Goal: Information Seeking & Learning: Learn about a topic

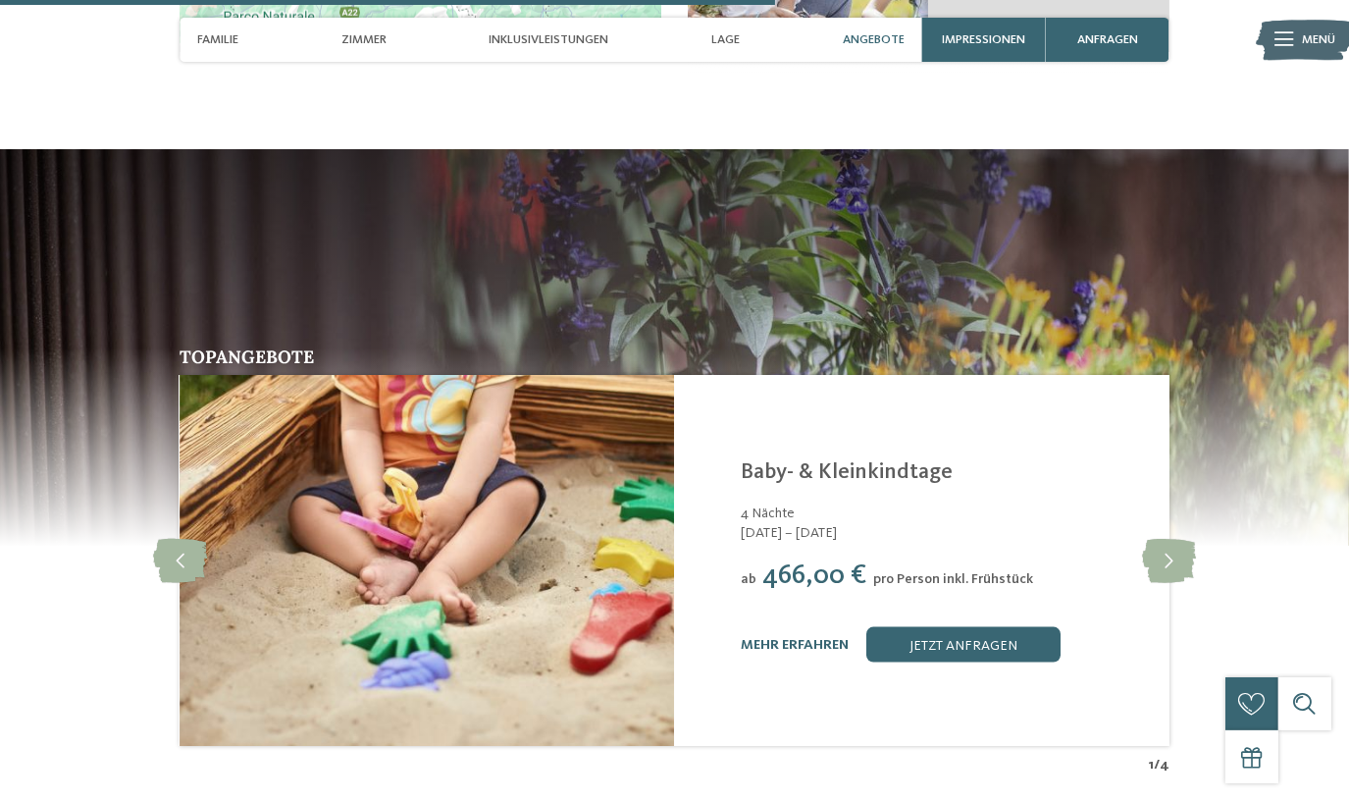
scroll to position [89, 0]
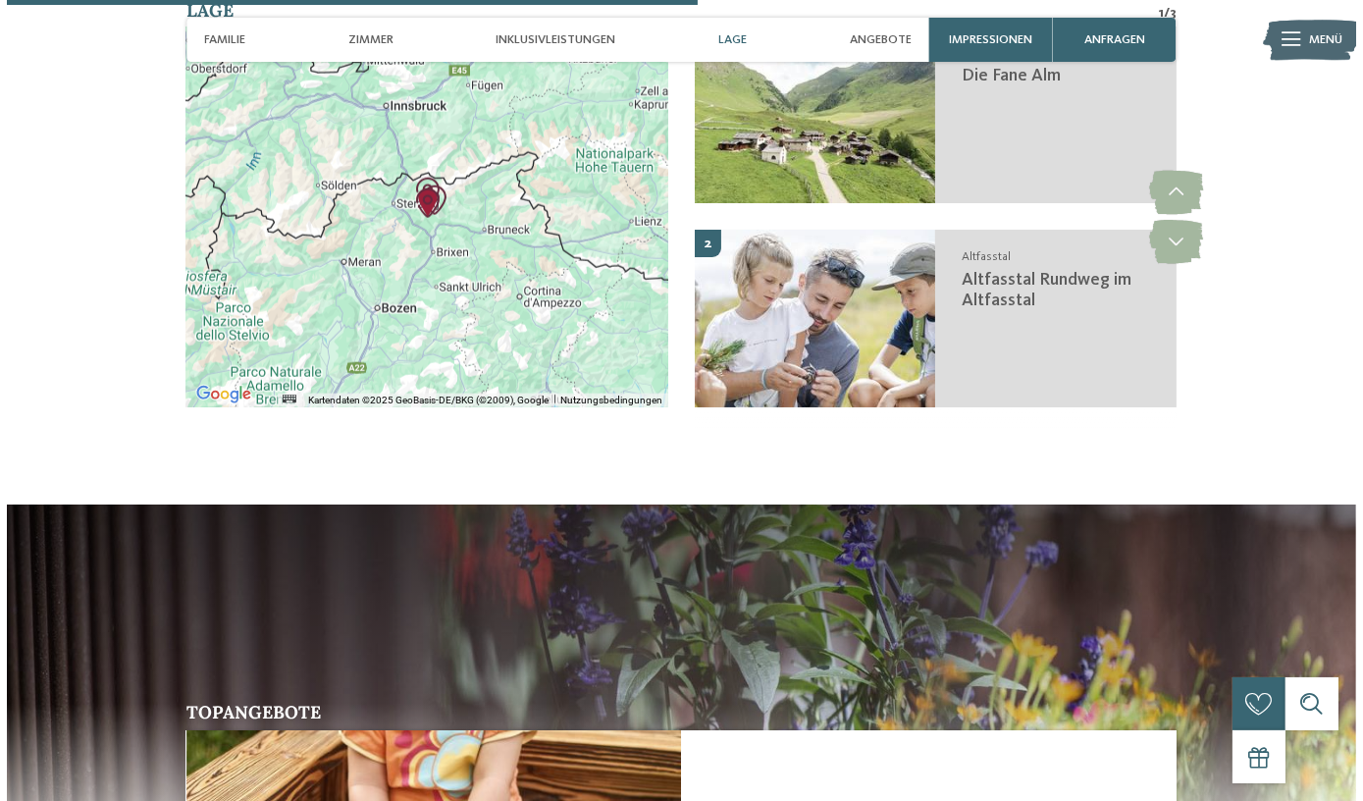
scroll to position [3479, 0]
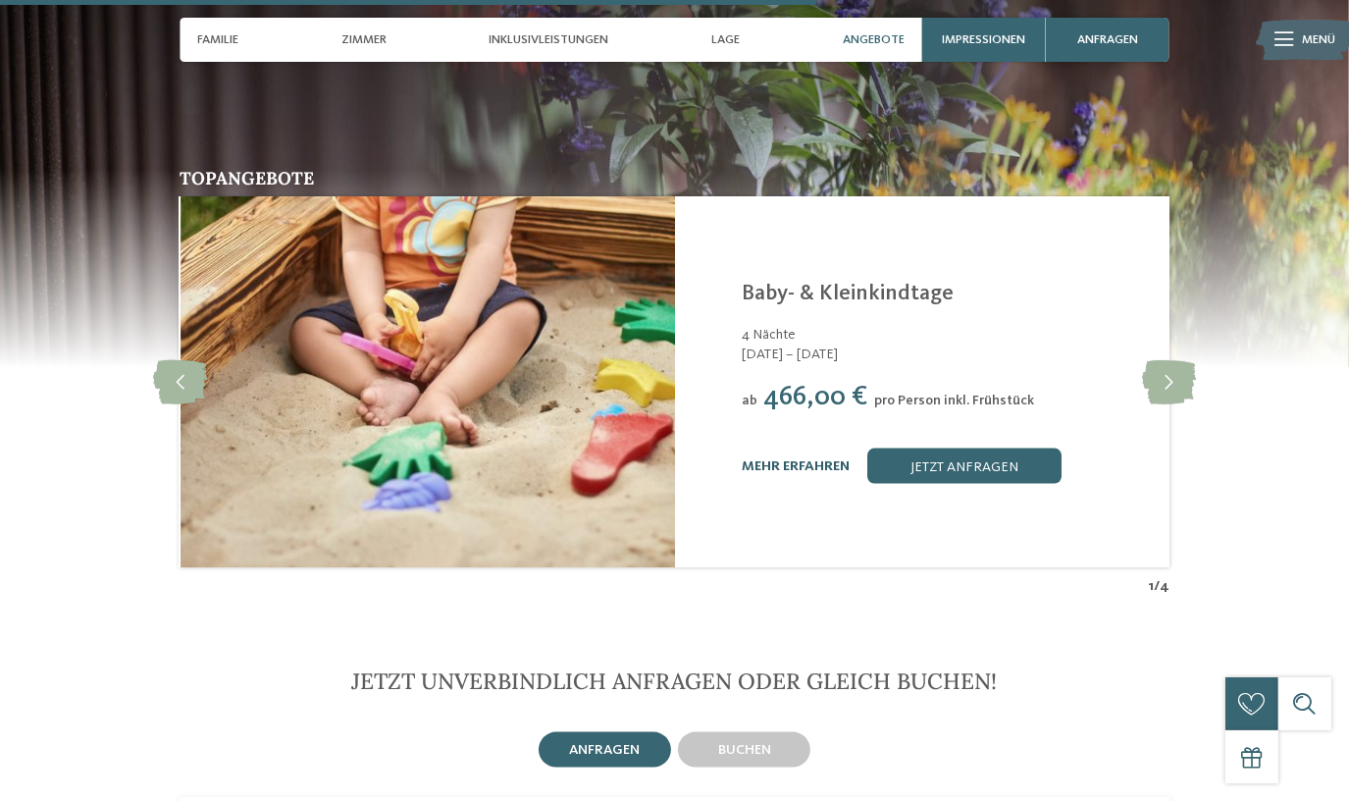
click at [787, 459] on link "mehr erfahren" at bounding box center [796, 466] width 108 height 14
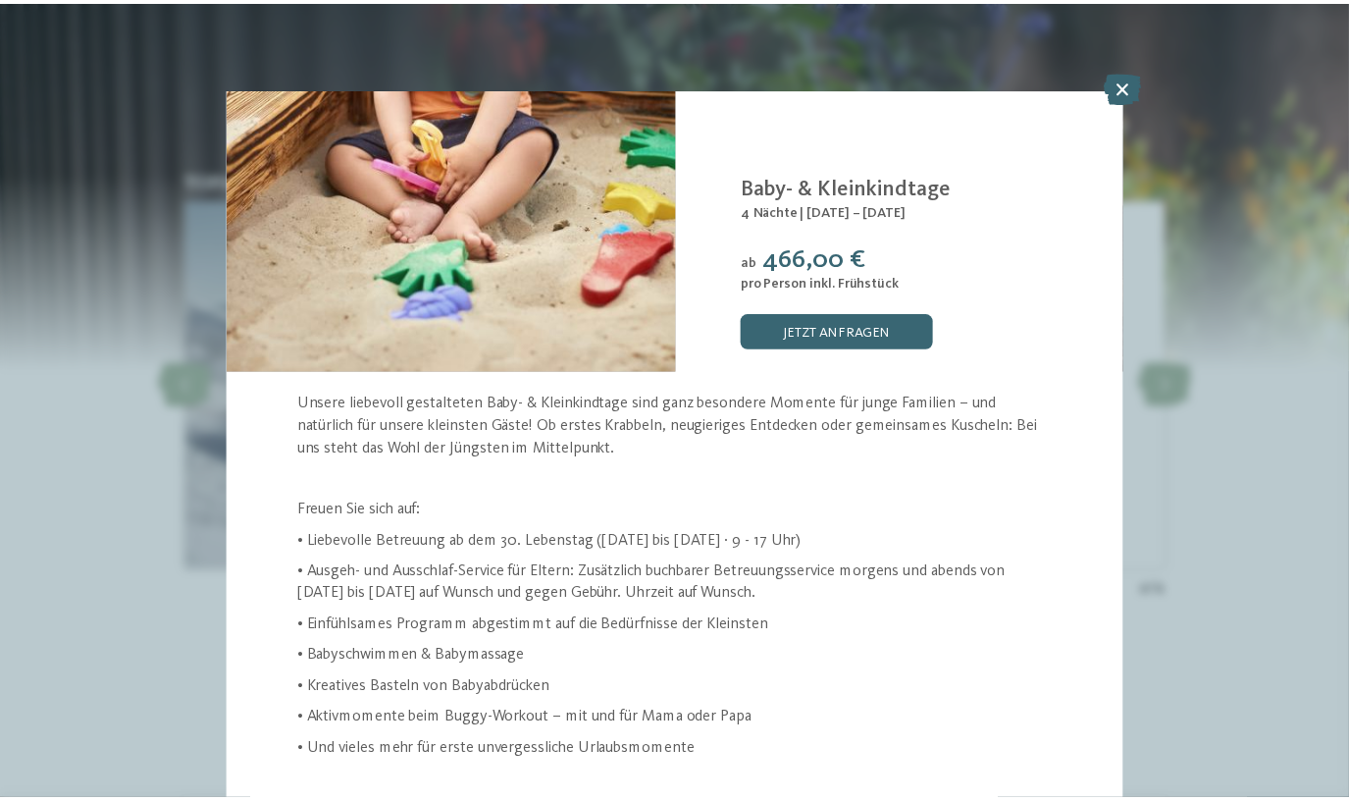
scroll to position [58, 0]
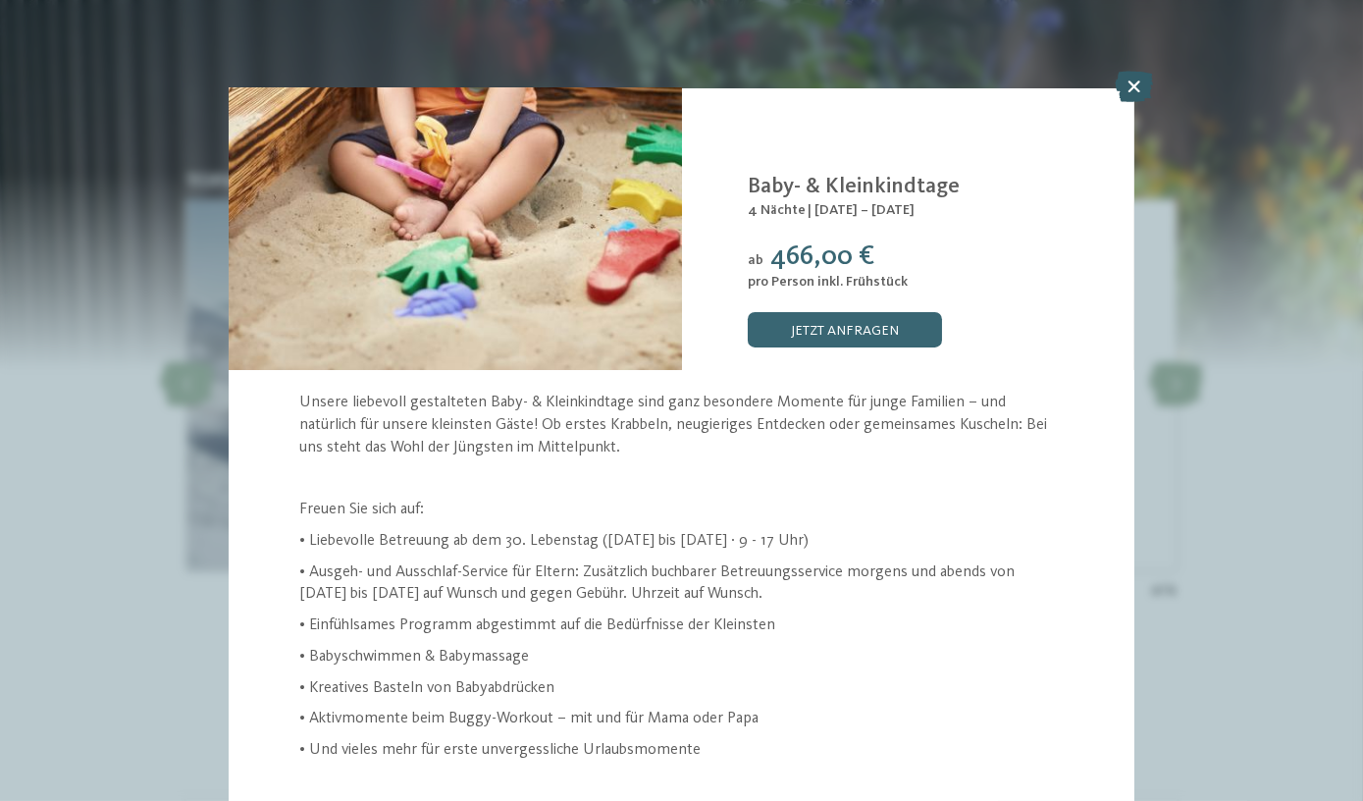
click at [1136, 90] on icon at bounding box center [1134, 86] width 38 height 31
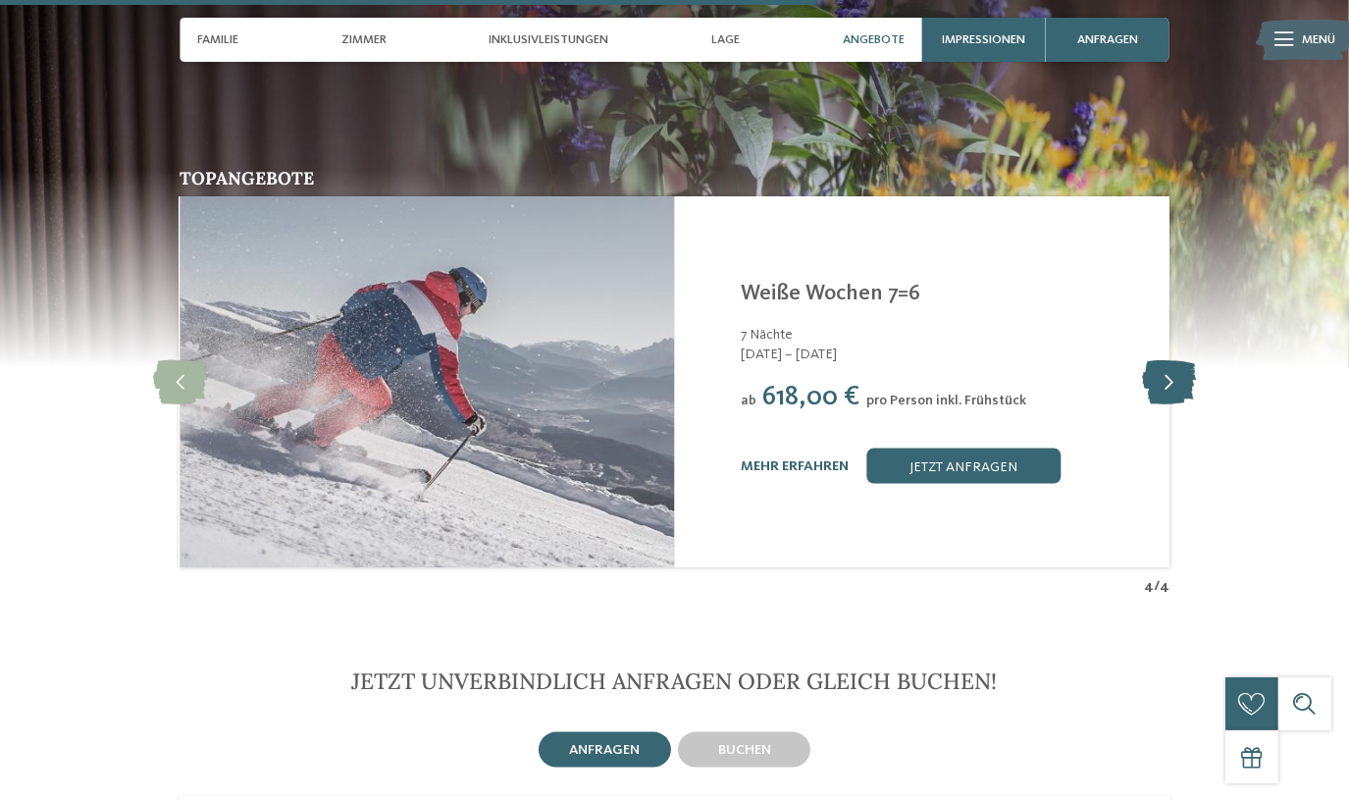
click at [1174, 360] on icon at bounding box center [1169, 382] width 54 height 44
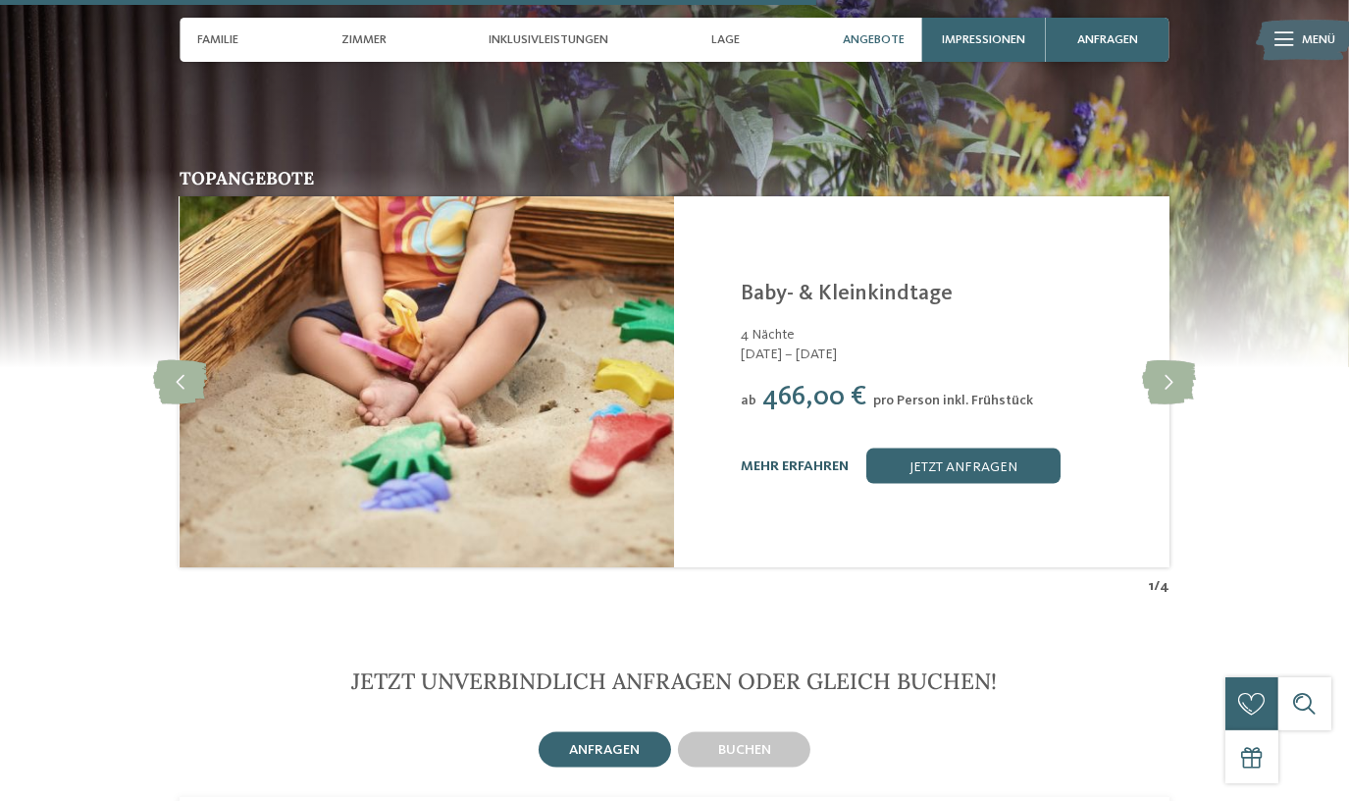
click at [840, 459] on link "mehr erfahren" at bounding box center [795, 466] width 108 height 14
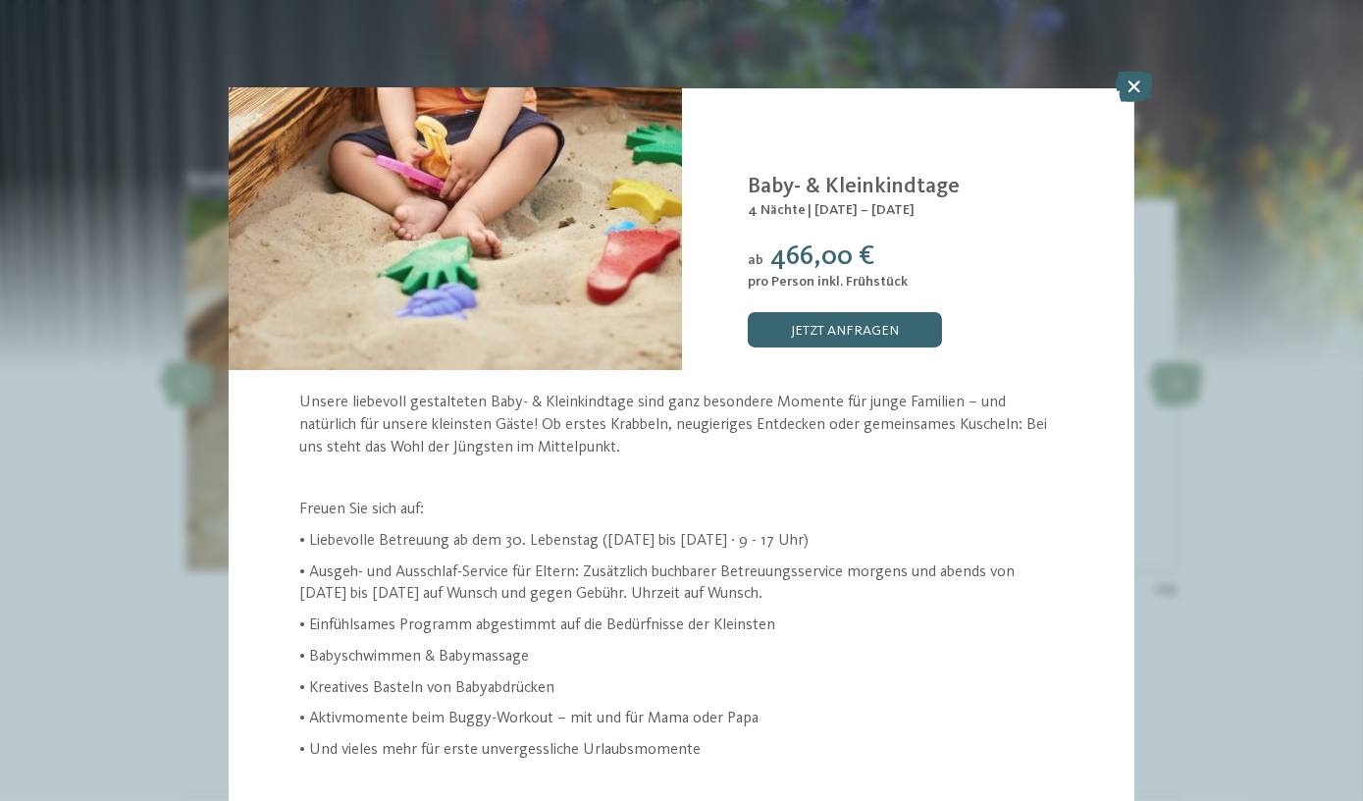
click at [1128, 87] on icon at bounding box center [1134, 86] width 38 height 31
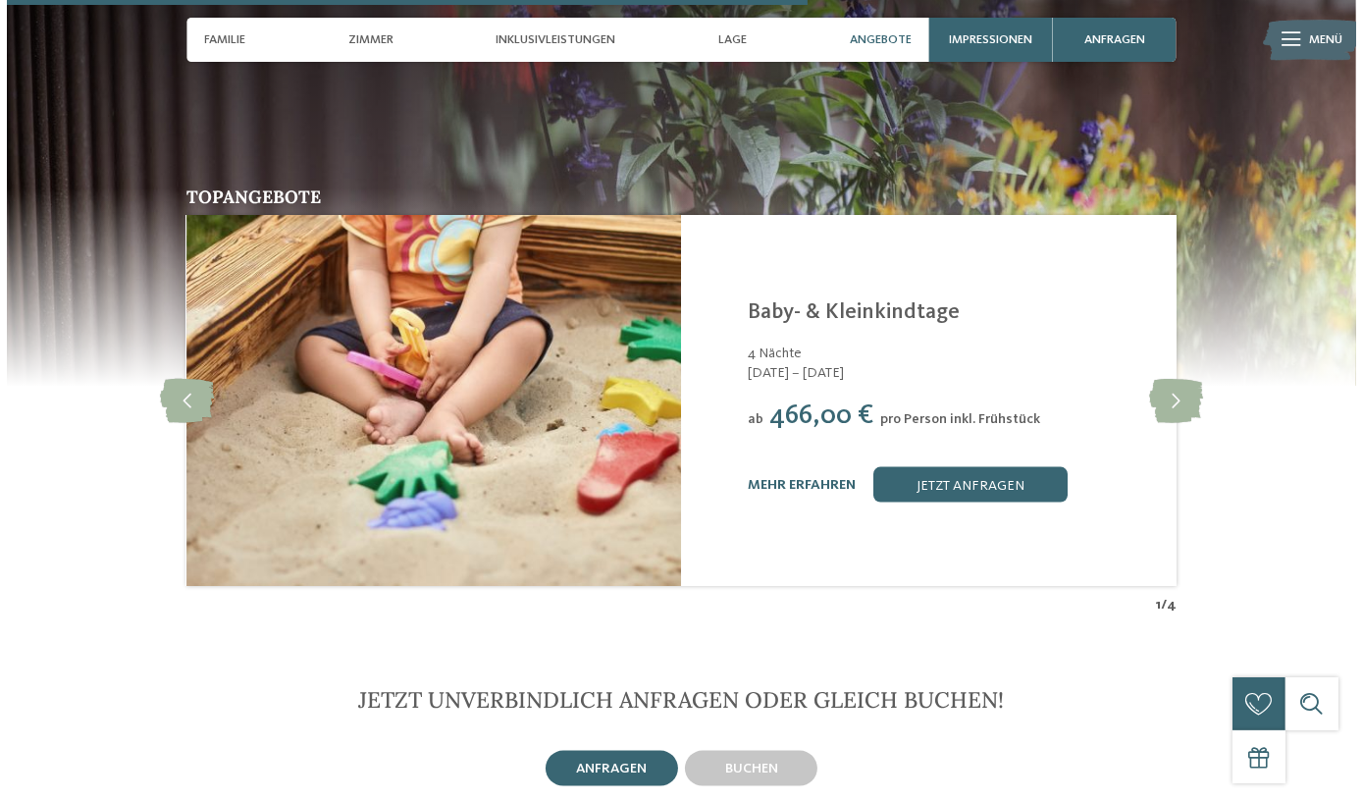
scroll to position [3479, 0]
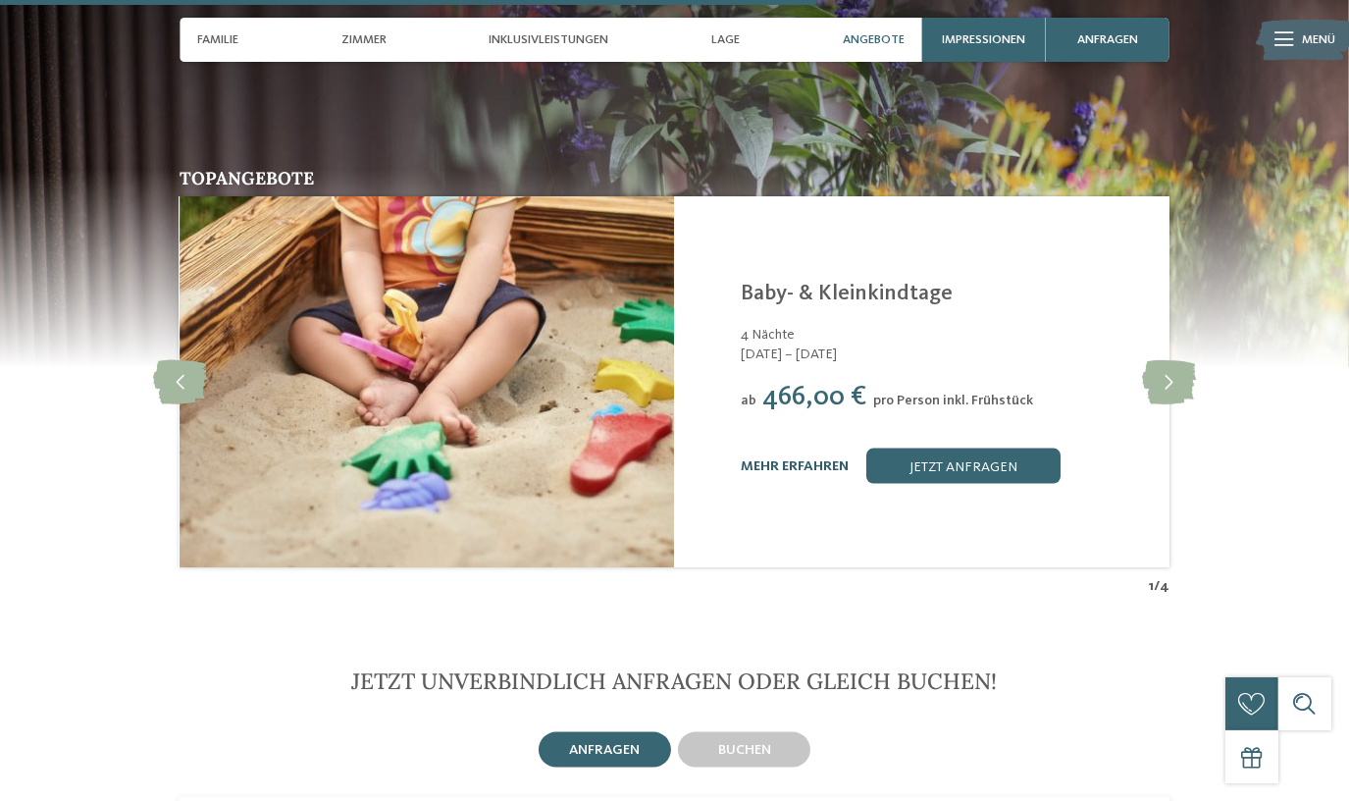
click at [810, 459] on link "mehr erfahren" at bounding box center [795, 466] width 108 height 14
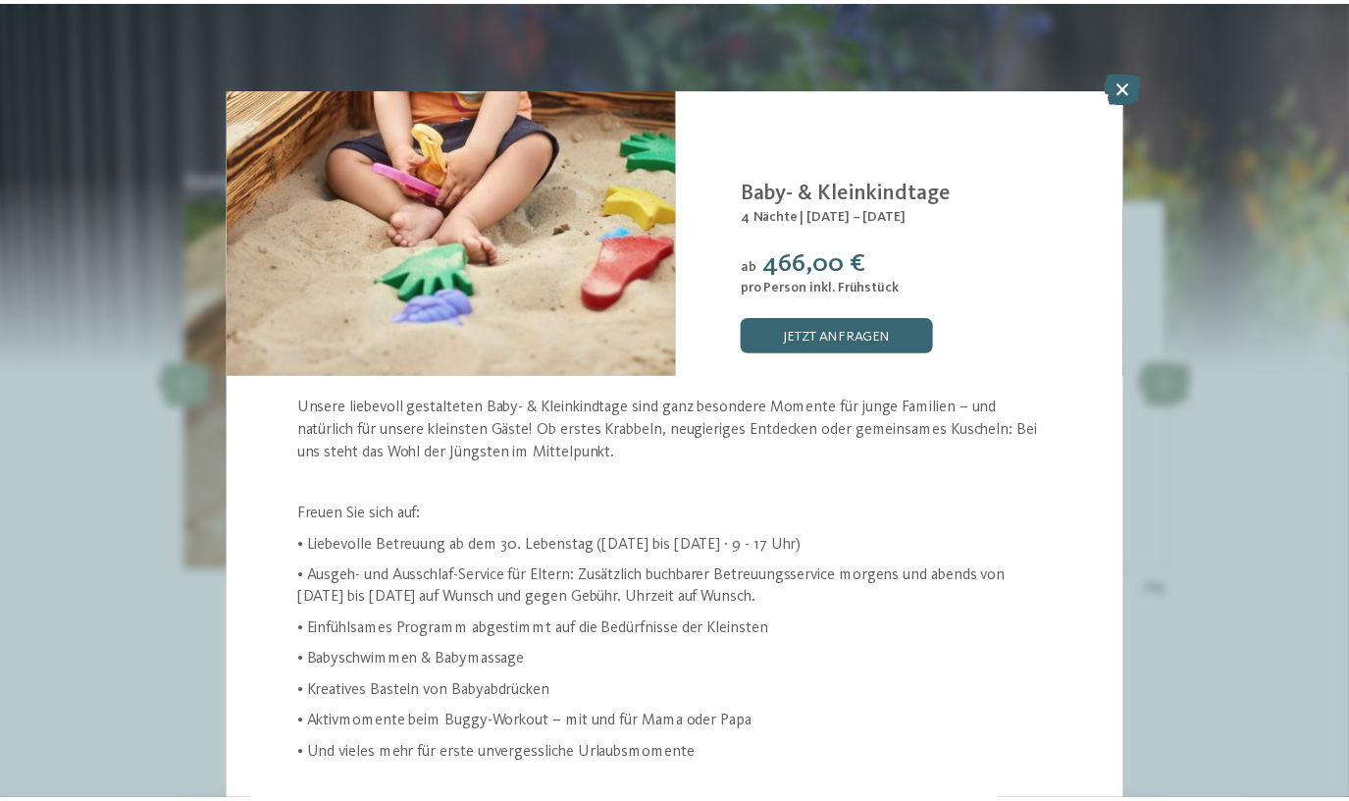
scroll to position [58, 0]
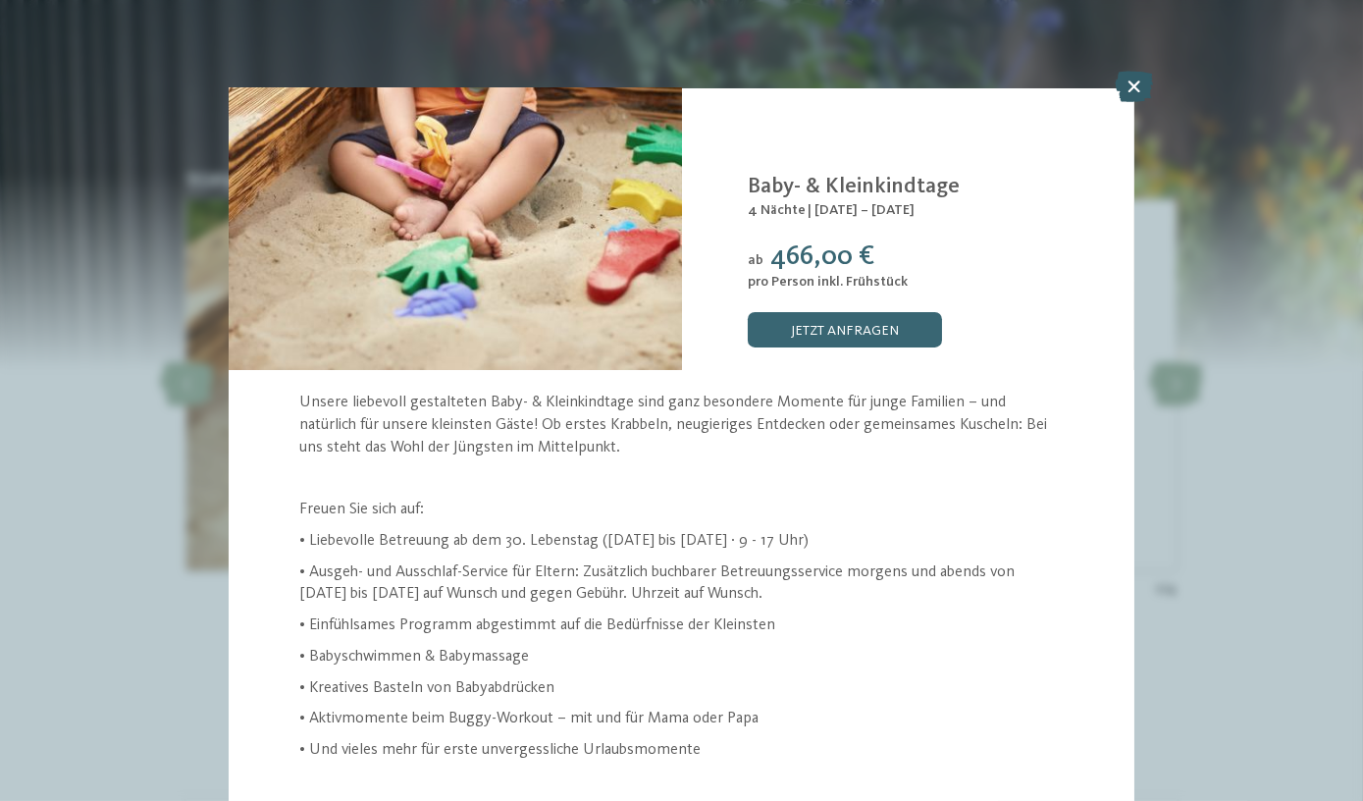
click at [1131, 79] on icon at bounding box center [1134, 86] width 38 height 31
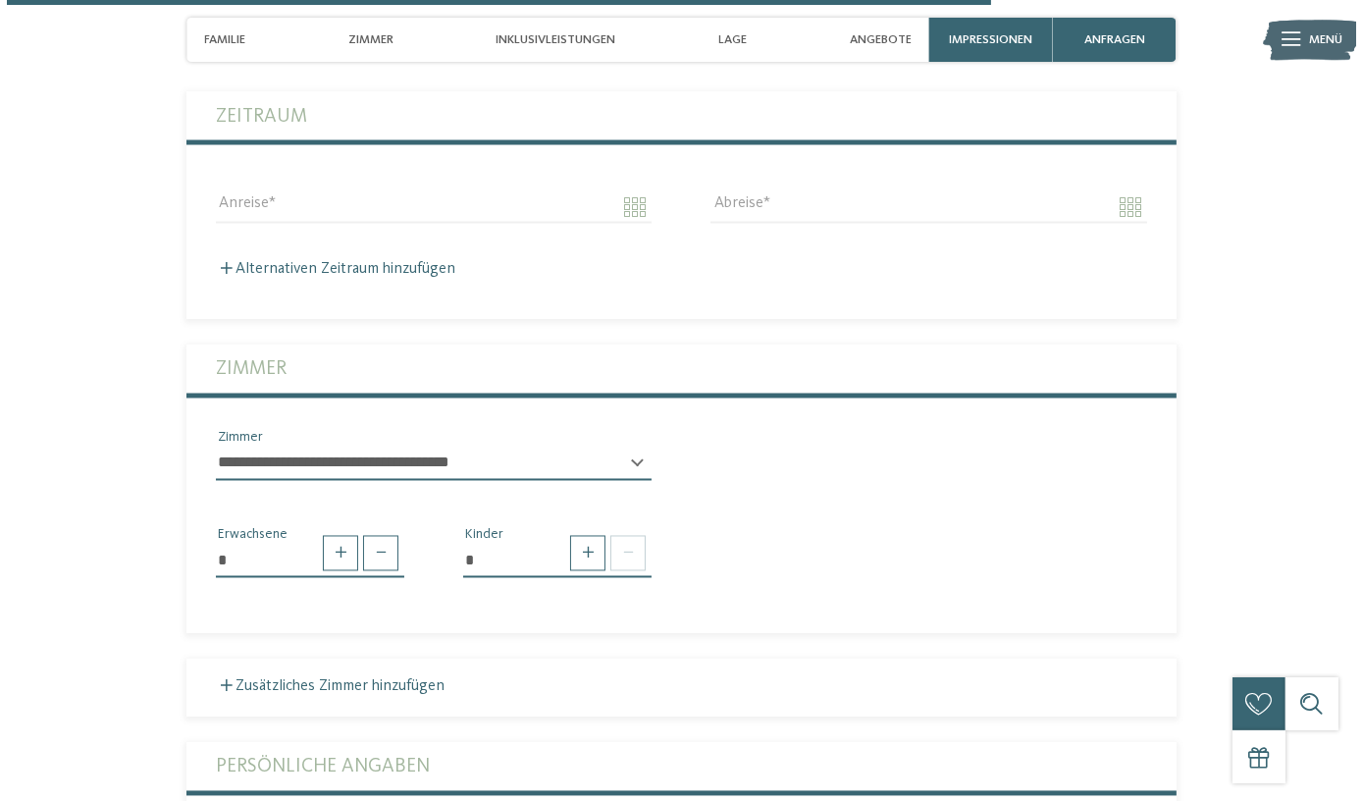
scroll to position [3568, 0]
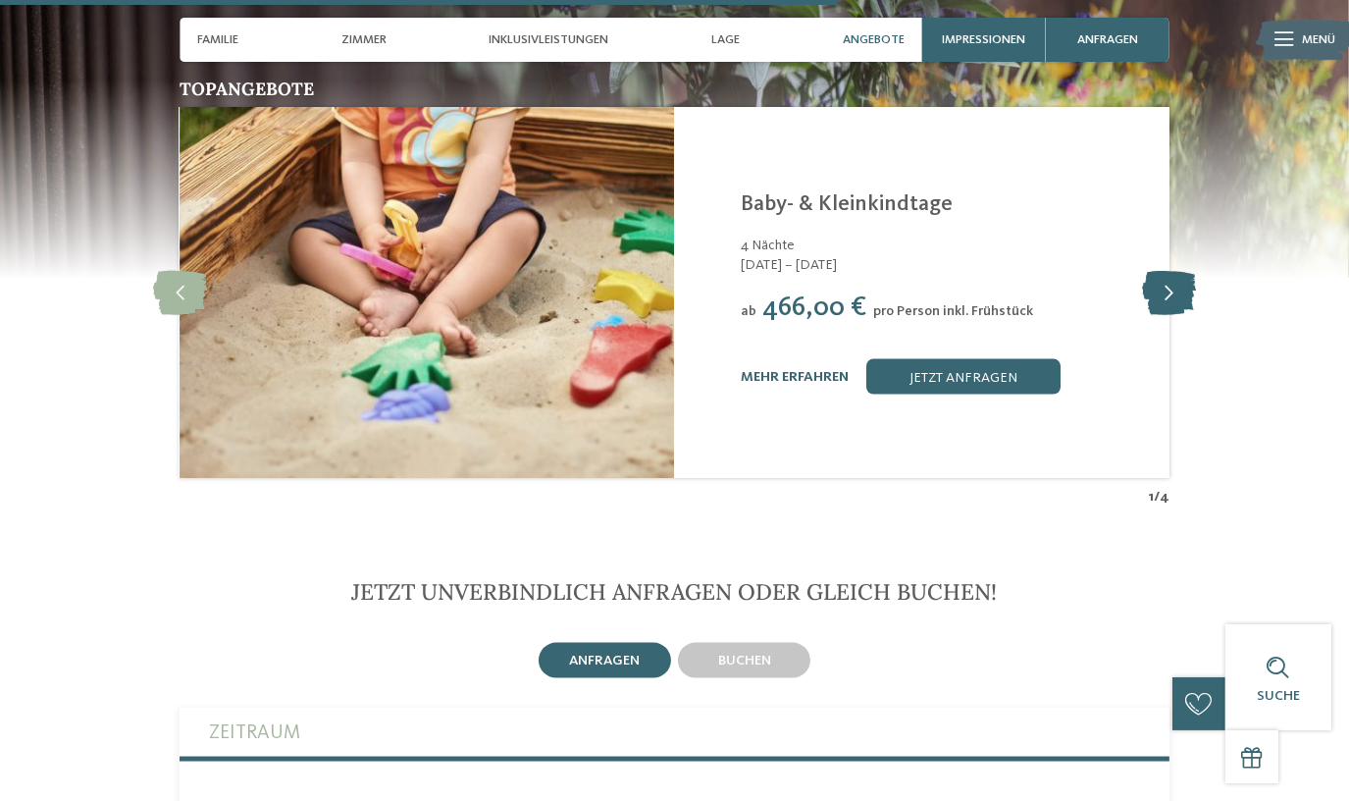
click at [1187, 271] on icon at bounding box center [1169, 293] width 54 height 44
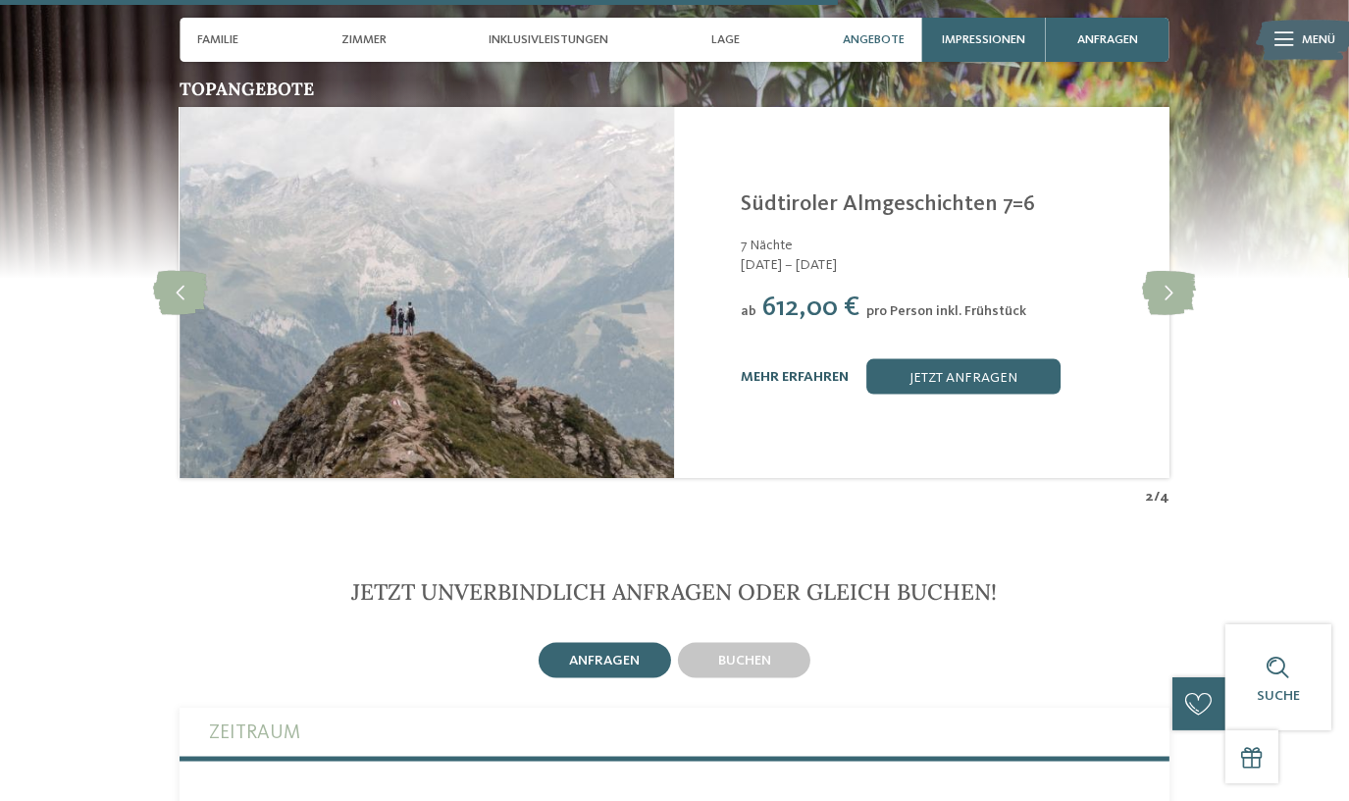
click at [806, 370] on link "mehr erfahren" at bounding box center [795, 377] width 108 height 14
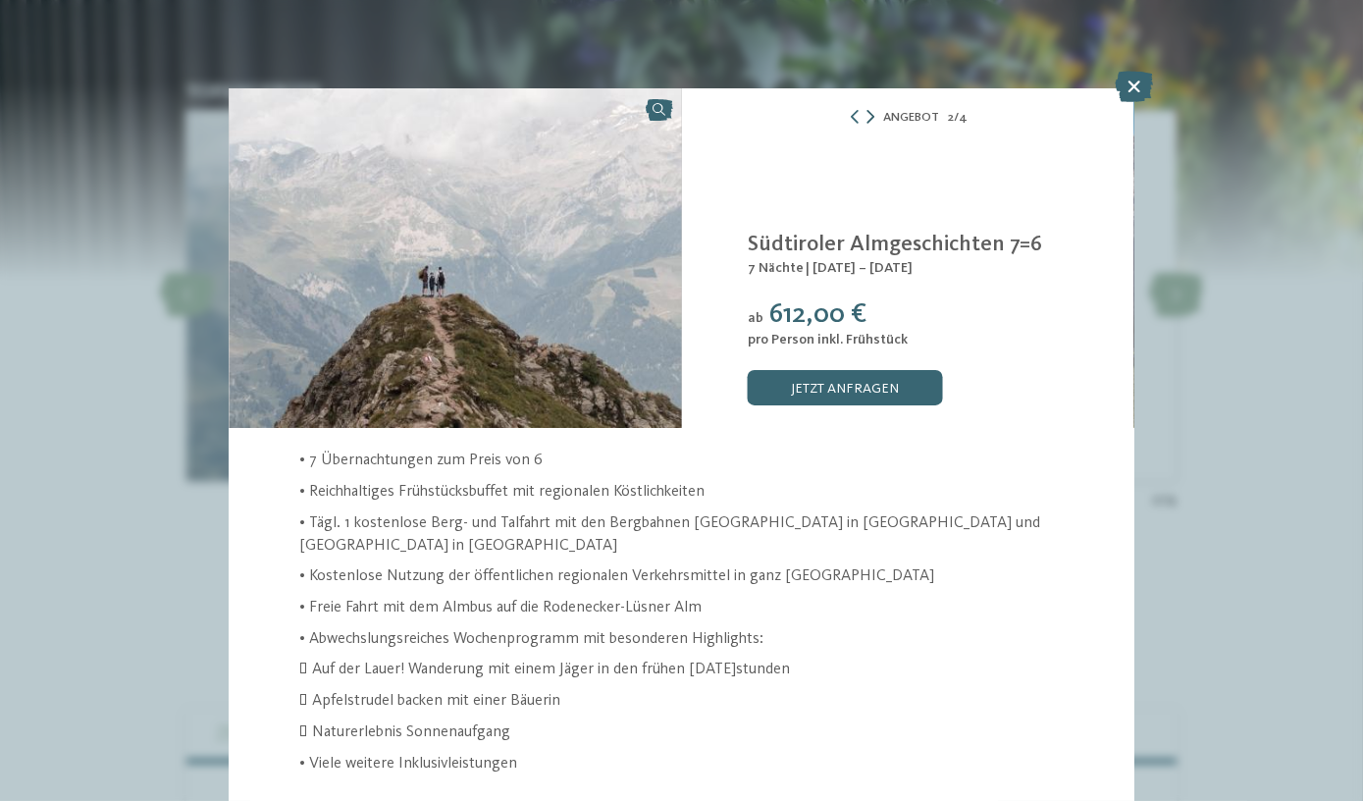
click at [873, 113] on icon at bounding box center [870, 117] width 8 height 14
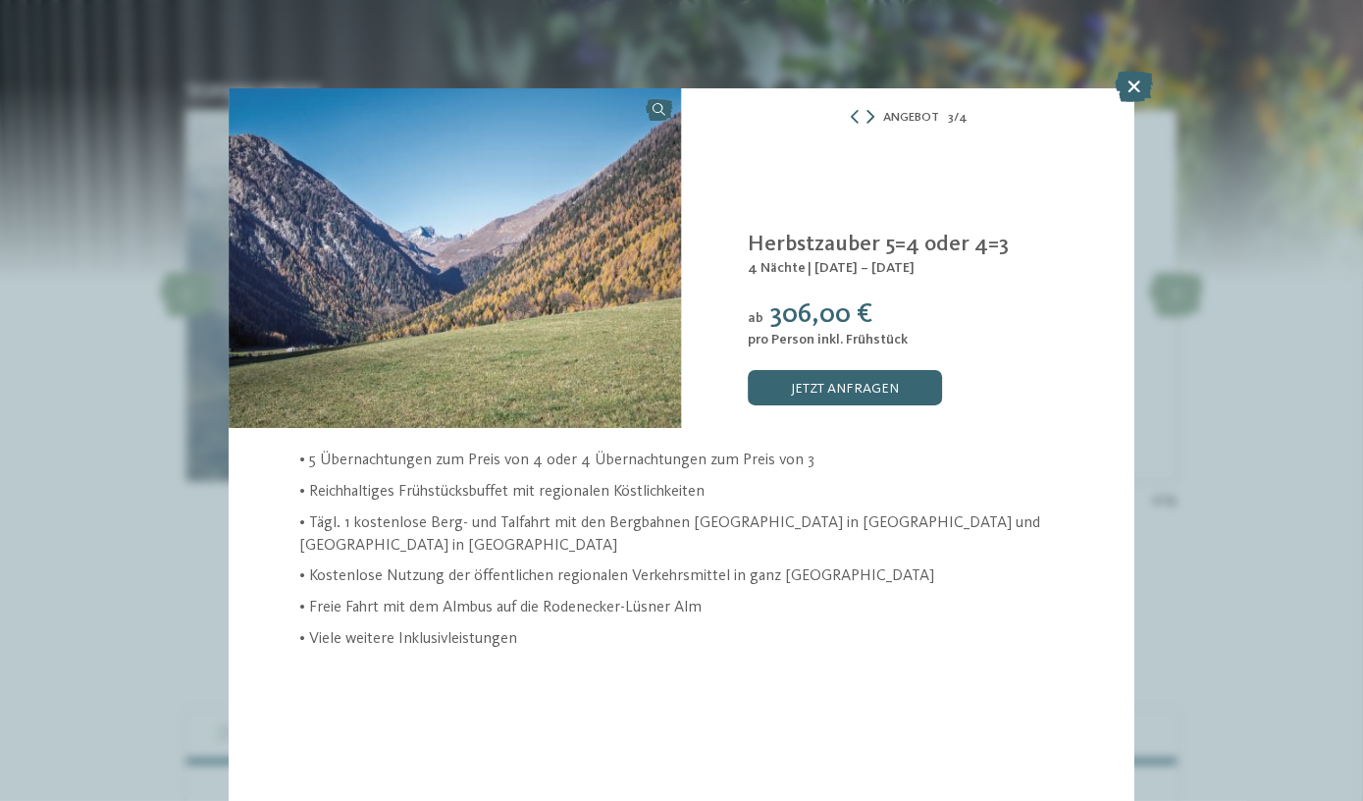
click at [873, 113] on icon at bounding box center [870, 117] width 8 height 14
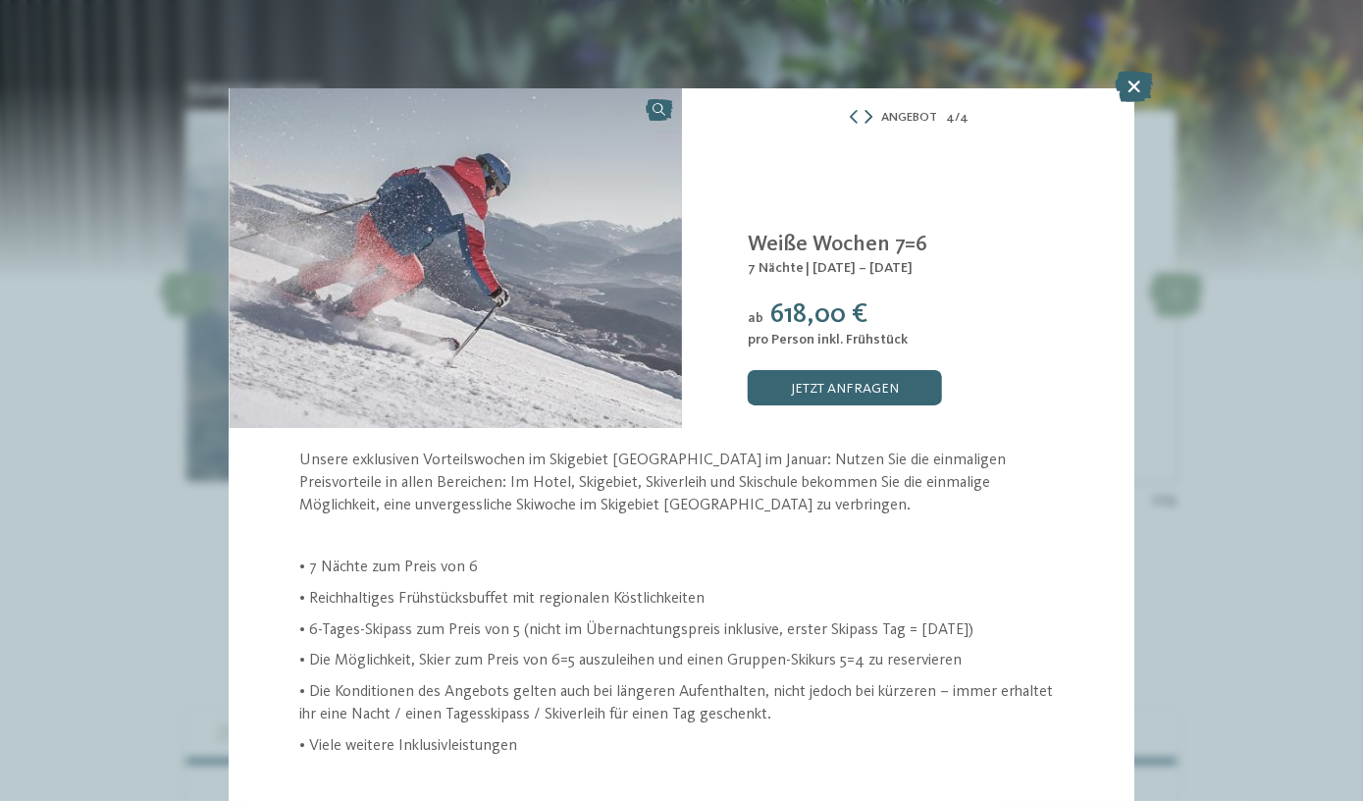
click at [873, 113] on div "Angebot 4 / 4" at bounding box center [908, 117] width 452 height 23
drag, startPoint x: 1128, startPoint y: 89, endPoint x: 1066, endPoint y: 64, distance: 67.8
click at [1128, 88] on icon at bounding box center [1134, 86] width 38 height 31
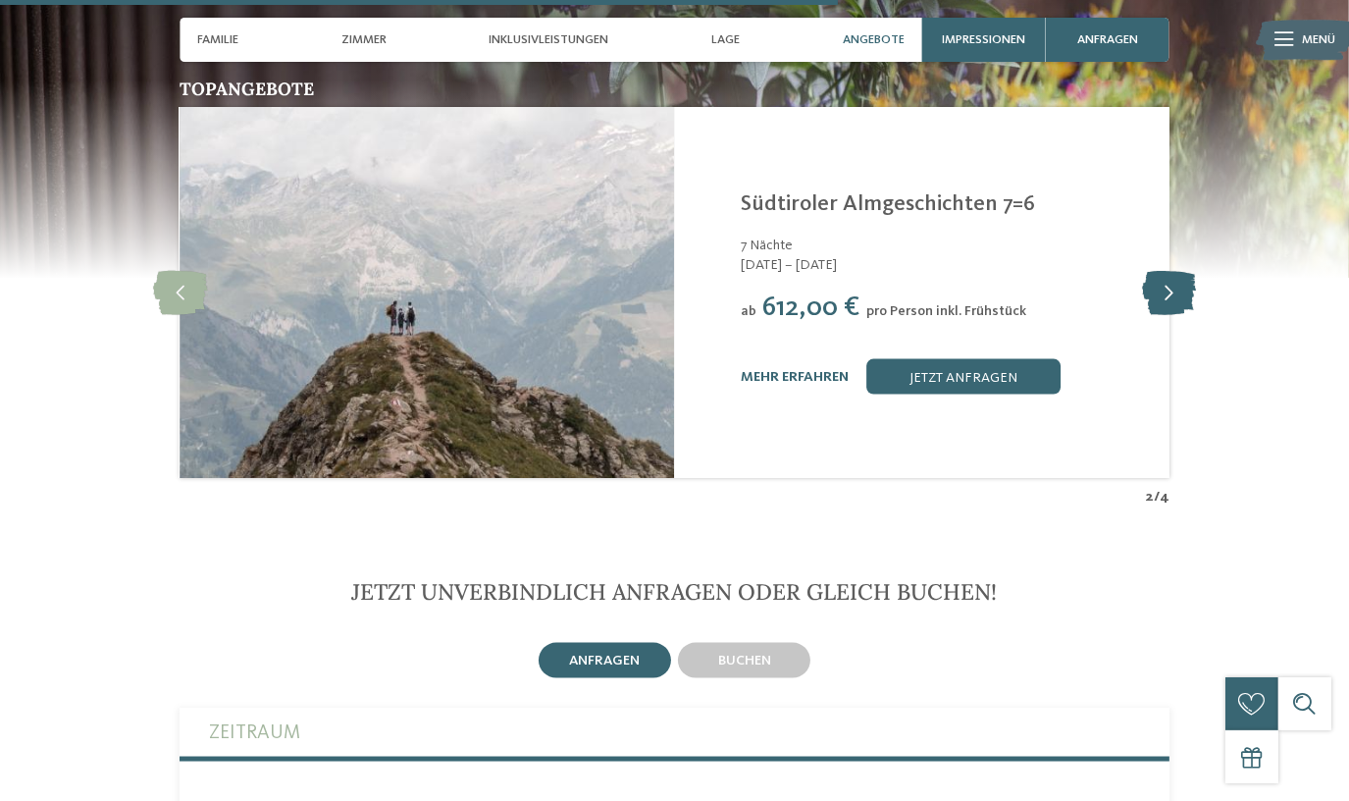
click at [1175, 271] on icon at bounding box center [1169, 293] width 54 height 44
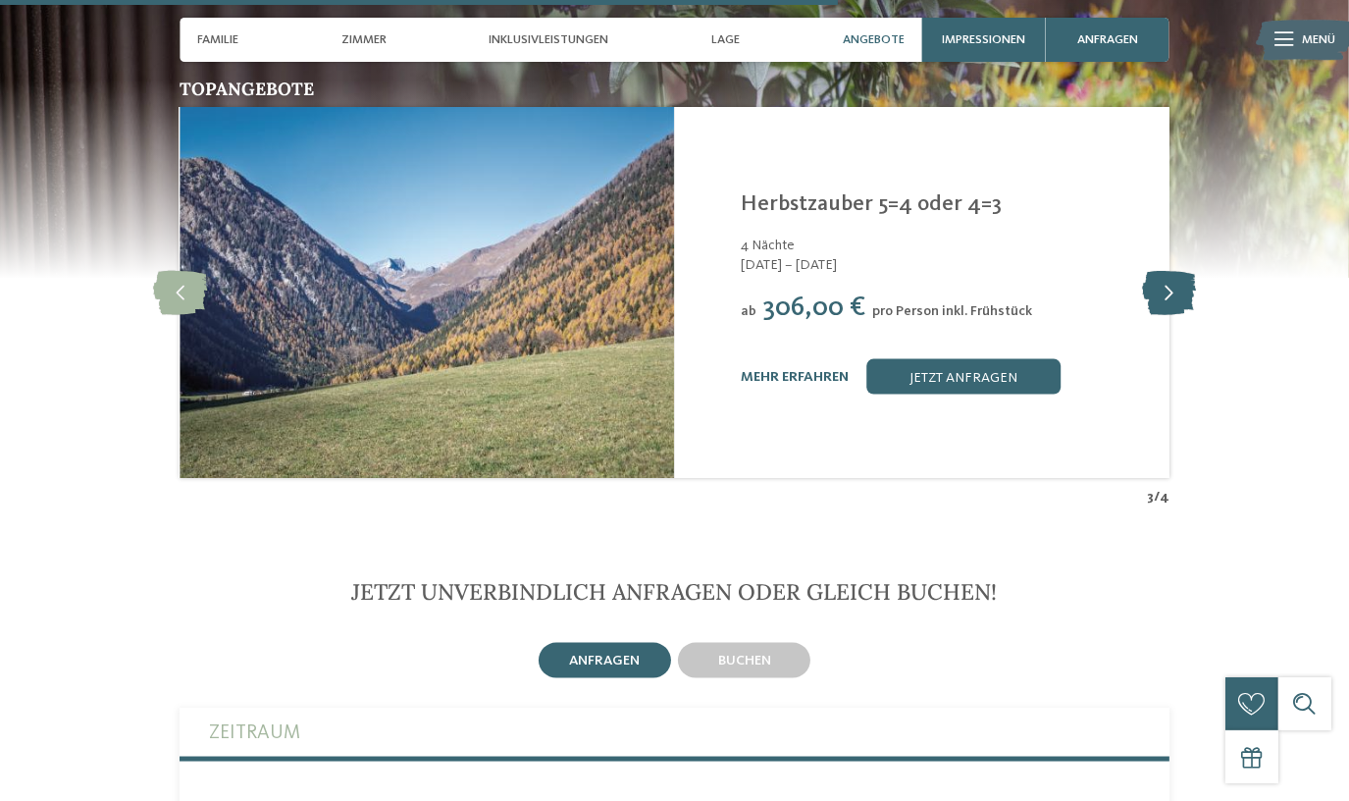
click at [1175, 271] on icon at bounding box center [1169, 293] width 54 height 44
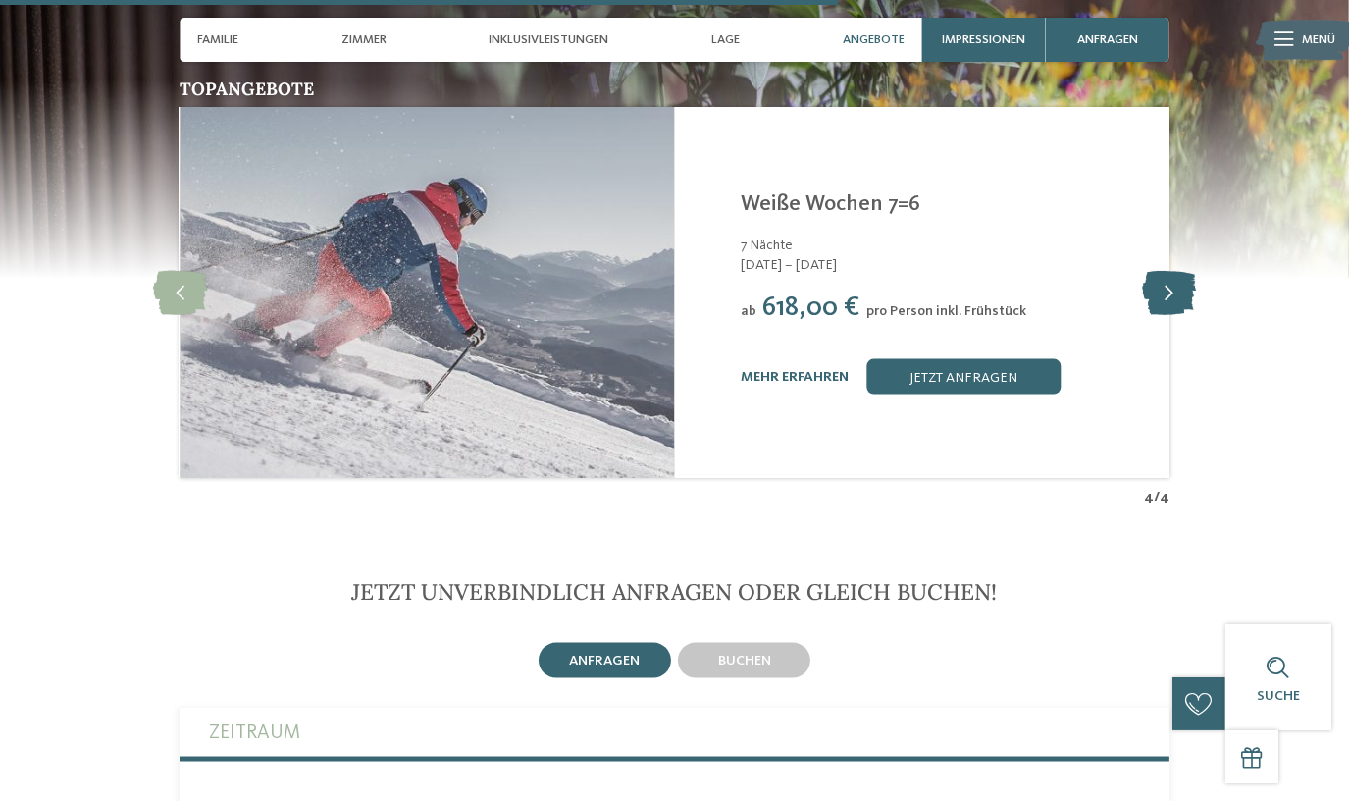
click at [1175, 271] on icon at bounding box center [1169, 293] width 54 height 44
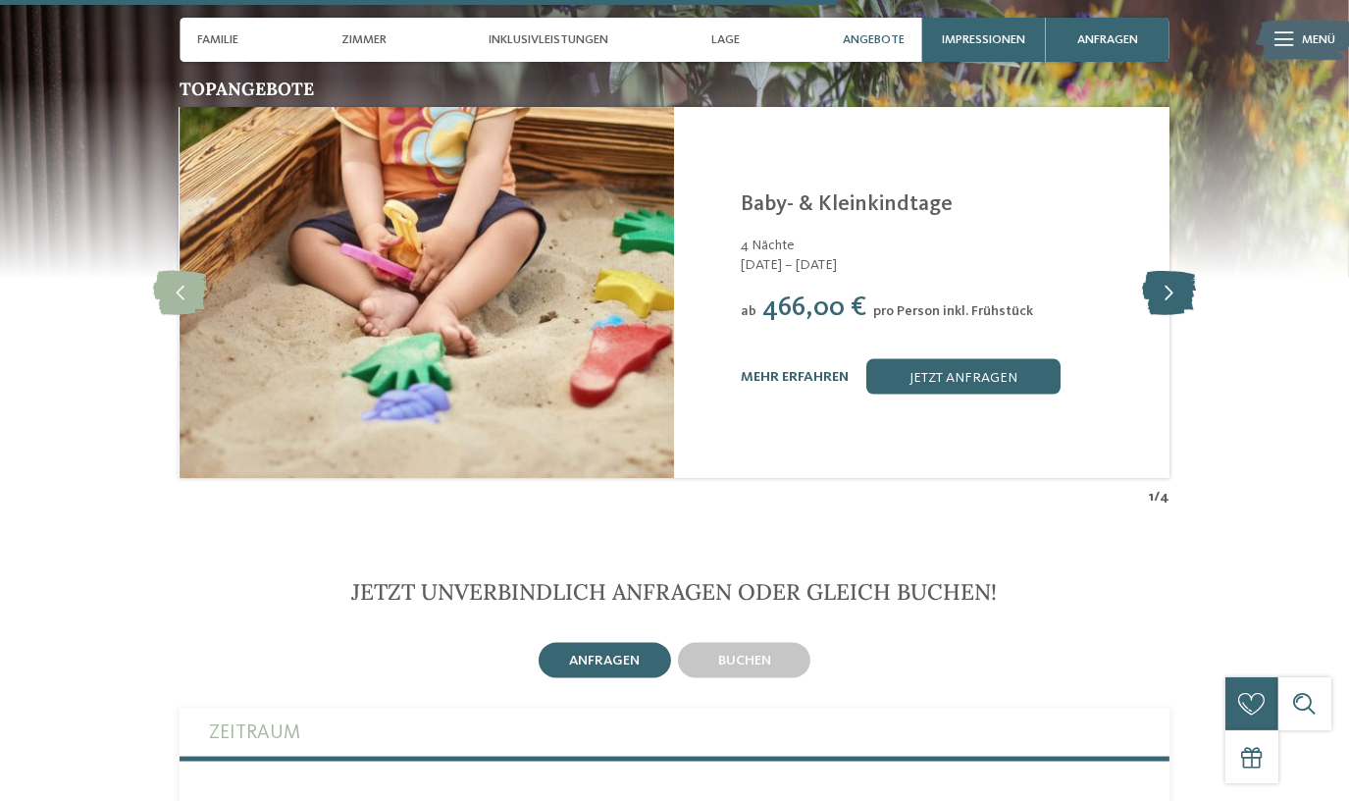
click at [1175, 271] on icon at bounding box center [1169, 293] width 54 height 44
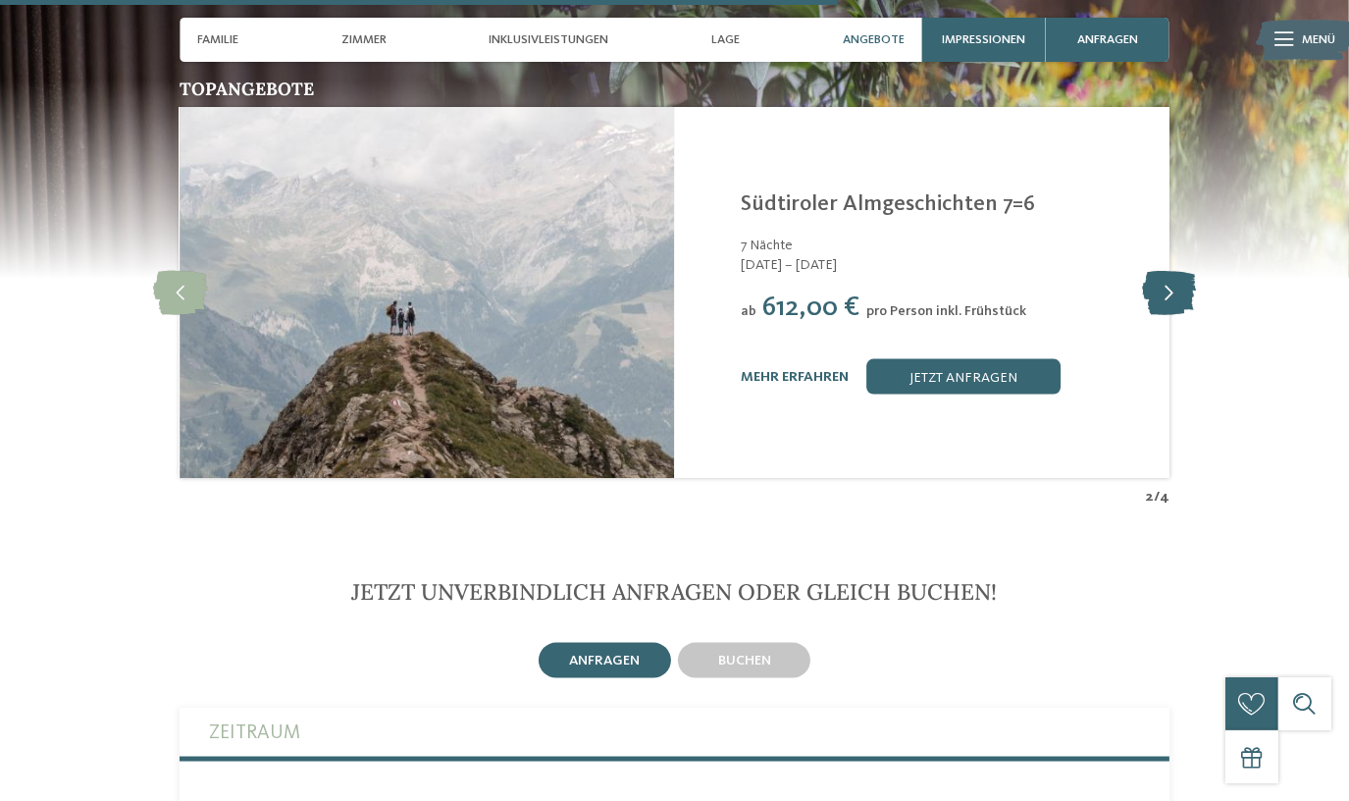
click at [1175, 271] on icon at bounding box center [1169, 293] width 54 height 44
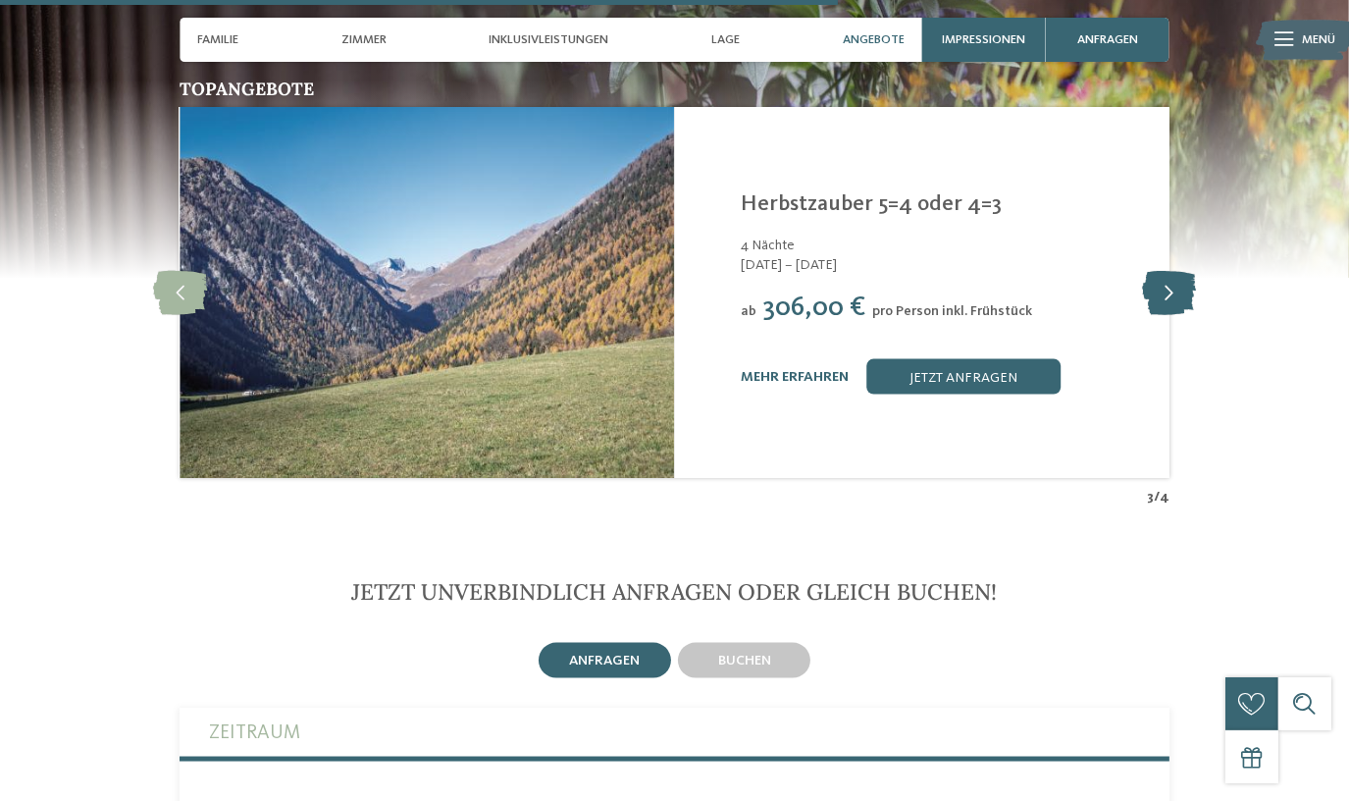
click at [1175, 271] on icon at bounding box center [1169, 293] width 54 height 44
